Goal: Check status: Check status

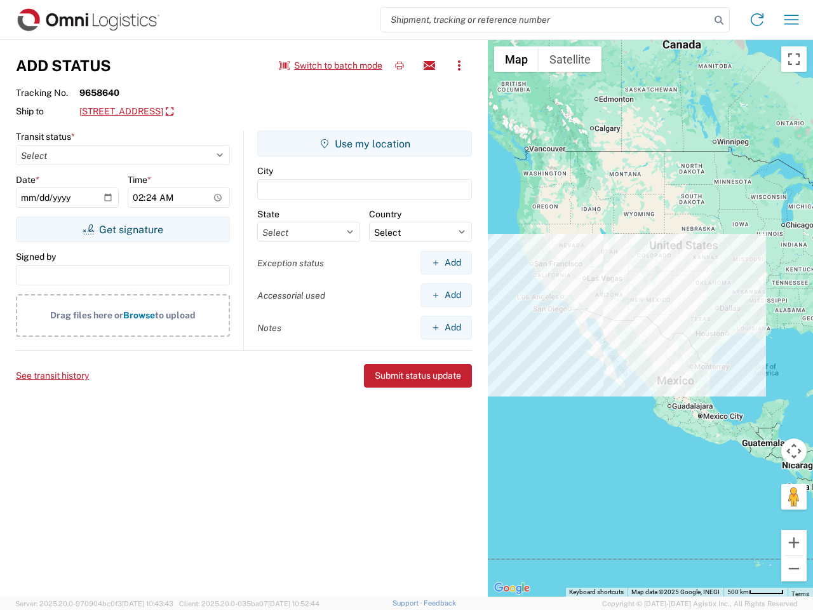
click at [545, 20] on input "search" at bounding box center [545, 20] width 329 height 24
click at [719, 20] on icon at bounding box center [719, 20] width 18 height 18
click at [757, 20] on icon at bounding box center [757, 20] width 20 height 20
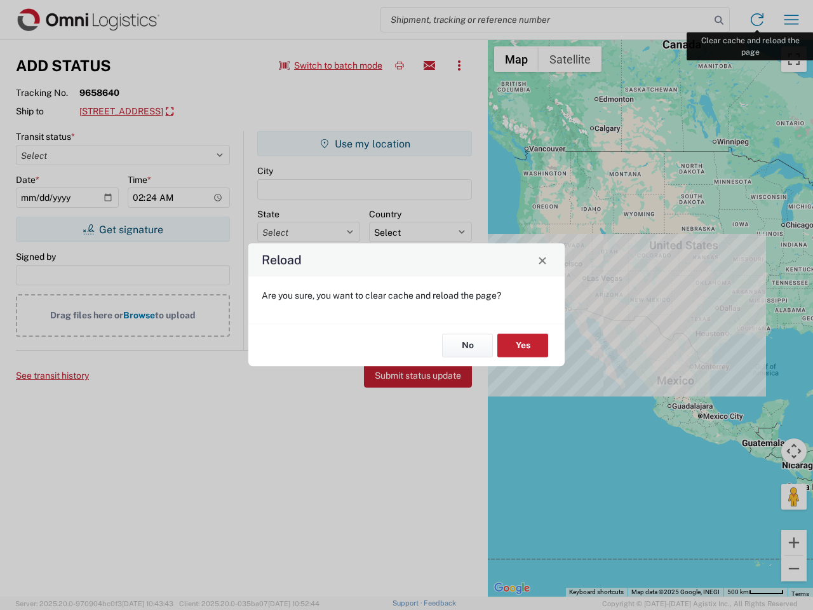
click at [791, 20] on div "Reload Are you sure, you want to clear cache and reload the page? No Yes" at bounding box center [406, 305] width 813 height 610
click at [331, 65] on div "Reload Are you sure, you want to clear cache and reload the page? No Yes" at bounding box center [406, 305] width 813 height 610
click at [399, 65] on div "Reload Are you sure, you want to clear cache and reload the page? No Yes" at bounding box center [406, 305] width 813 height 610
click at [429, 65] on div "Reload Are you sure, you want to clear cache and reload the page? No Yes" at bounding box center [406, 305] width 813 height 610
click at [459, 65] on div "Reload Are you sure, you want to clear cache and reload the page? No Yes" at bounding box center [406, 305] width 813 height 610
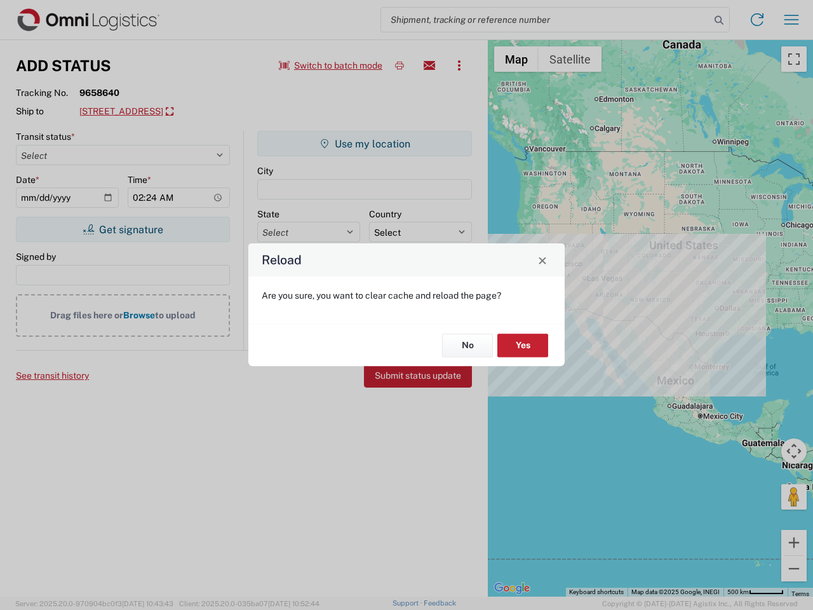
click at [181, 112] on div "Reload Are you sure, you want to clear cache and reload the page? No Yes" at bounding box center [406, 305] width 813 height 610
click at [123, 229] on div "Reload Are you sure, you want to clear cache and reload the page? No Yes" at bounding box center [406, 305] width 813 height 610
